Goal: Download file/media

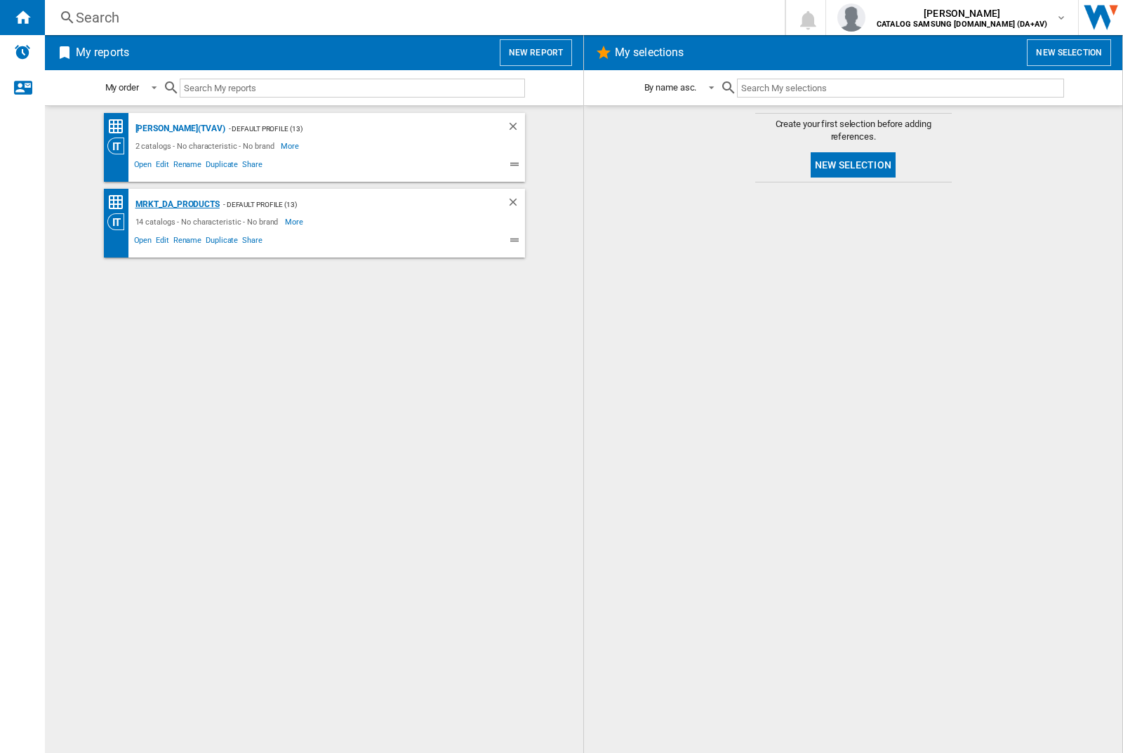
click at [177, 204] on div "MRKT_DA_PRODUCTS" at bounding box center [176, 205] width 88 height 18
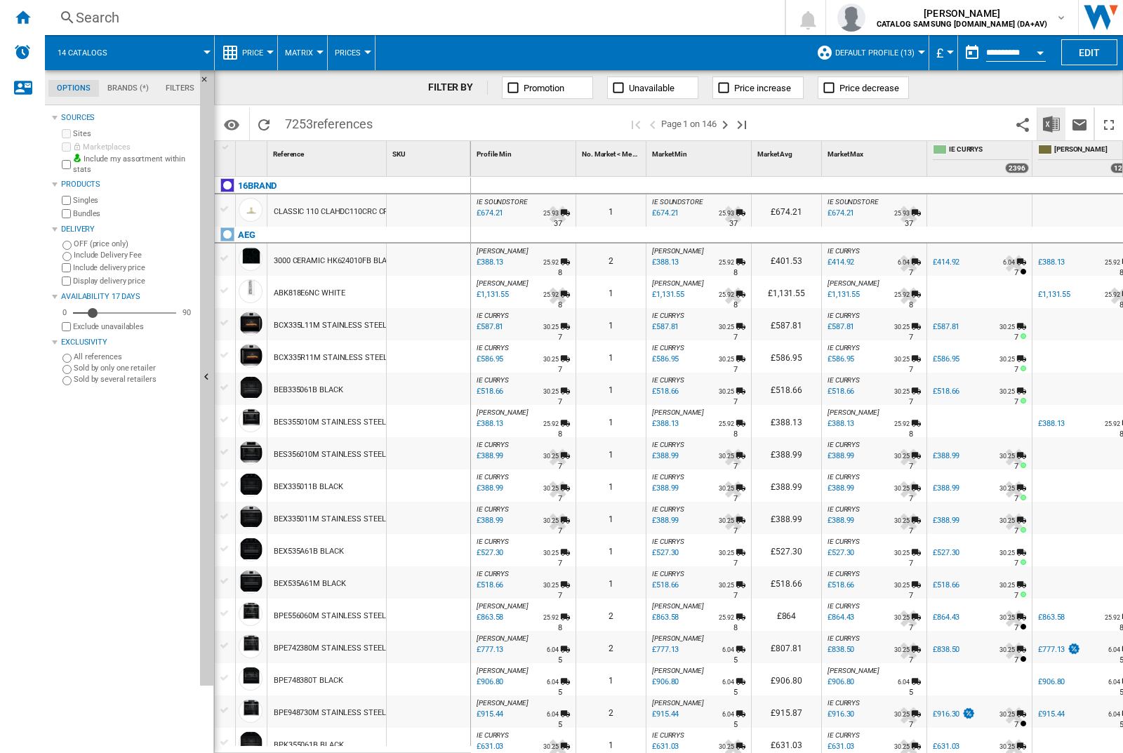
click at [1051, 123] on img "Download in Excel" at bounding box center [1051, 124] width 17 height 17
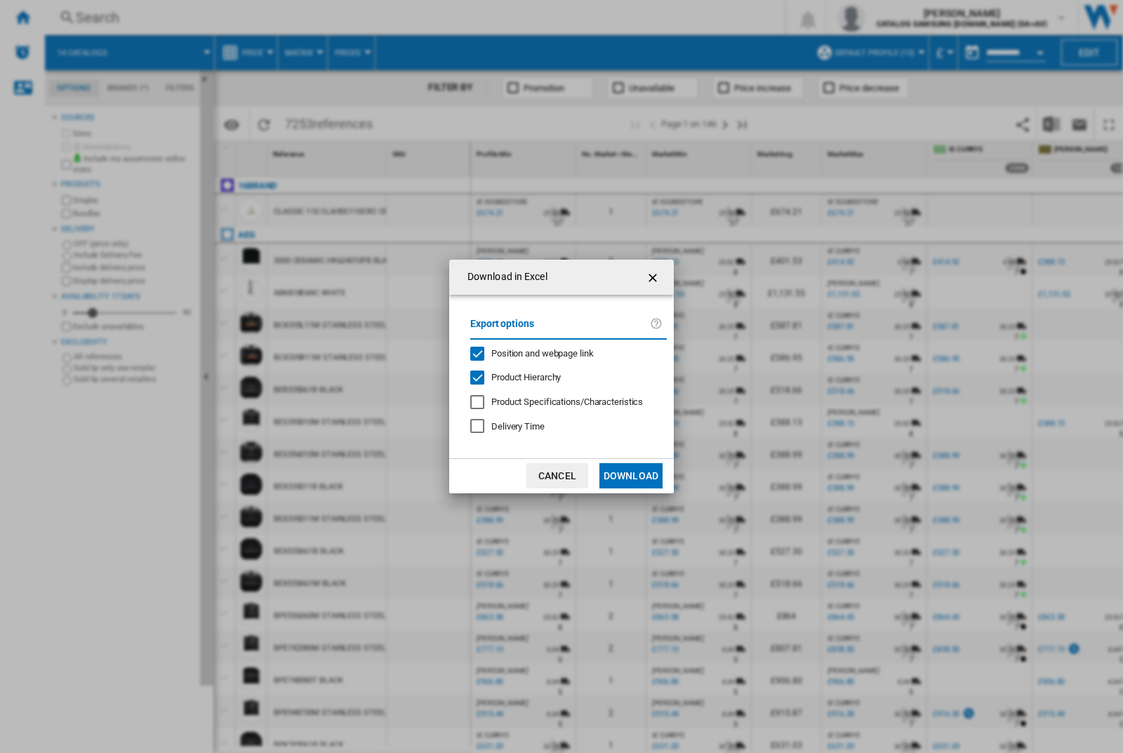
click at [534, 351] on span "Position and webpage link" at bounding box center [542, 353] width 102 height 11
click at [631, 476] on button "Download" at bounding box center [630, 475] width 63 height 25
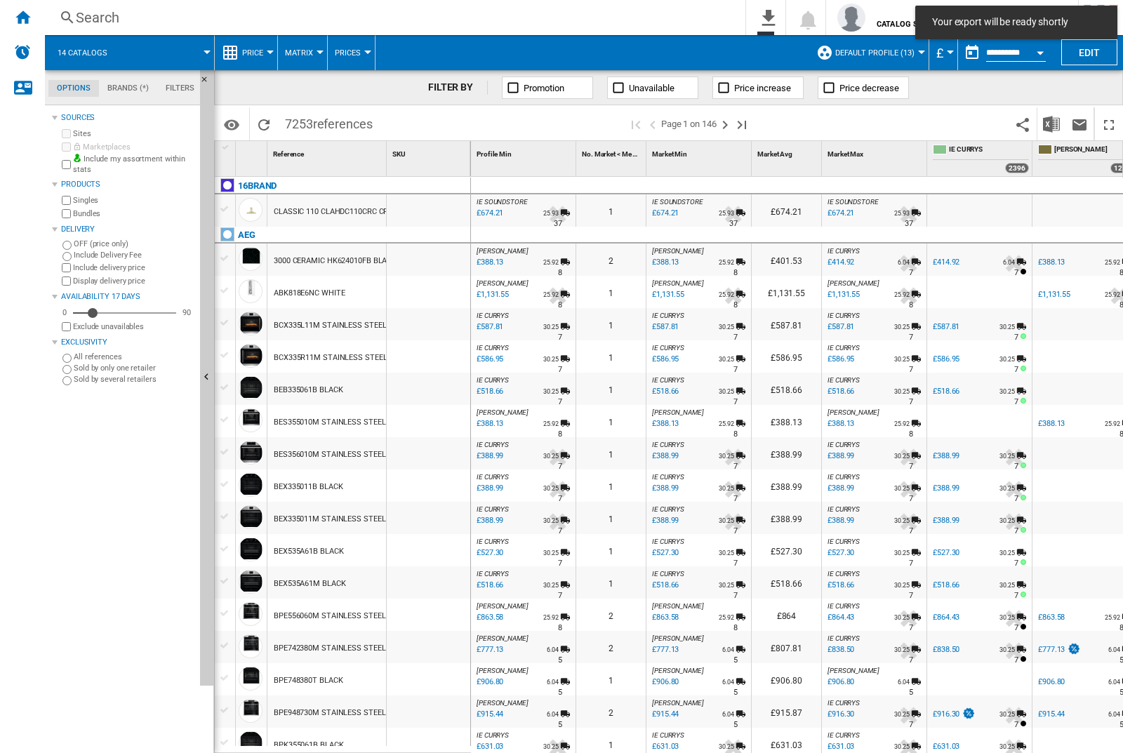
click at [434, 257] on div at bounding box center [429, 260] width 84 height 32
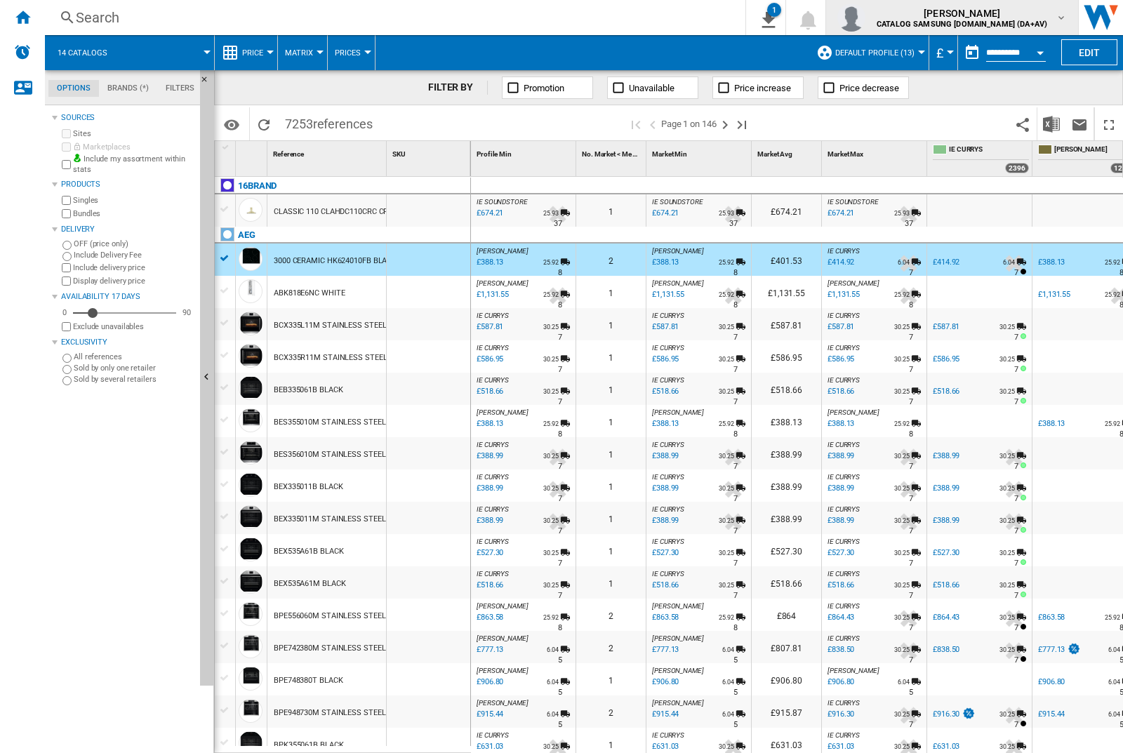
click at [865, 18] on img "button" at bounding box center [851, 18] width 28 height 28
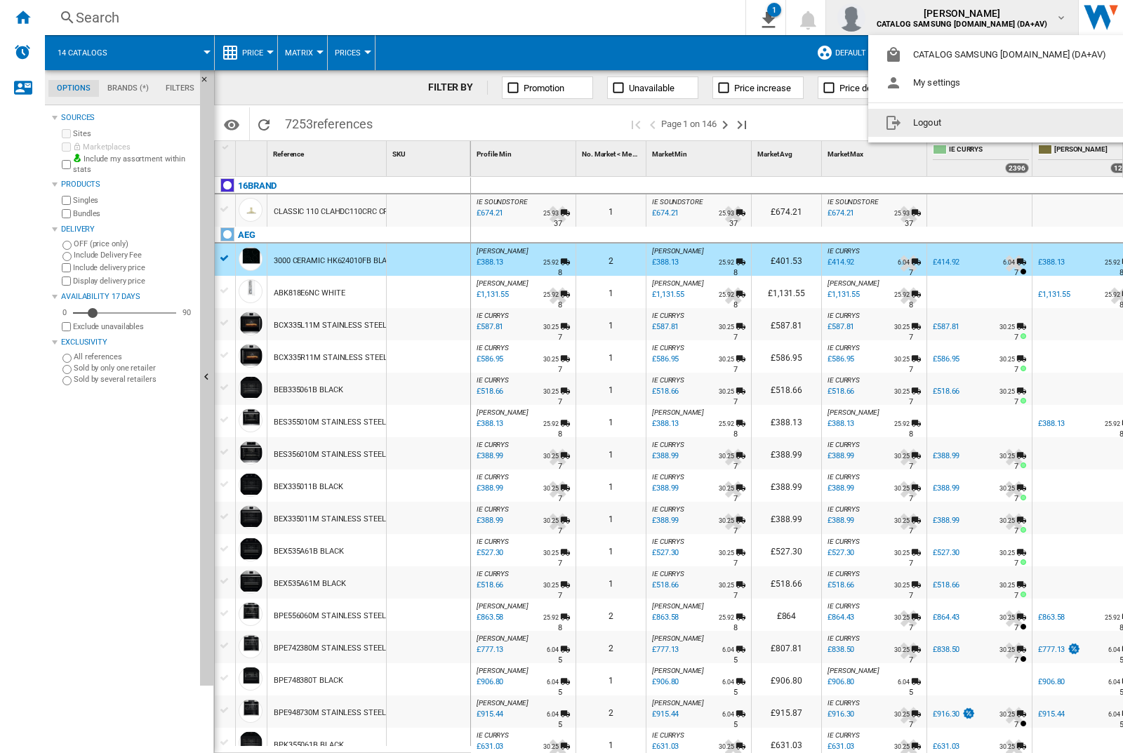
click at [976, 123] on button "Logout" at bounding box center [998, 123] width 260 height 28
